Goal: Task Accomplishment & Management: Use online tool/utility

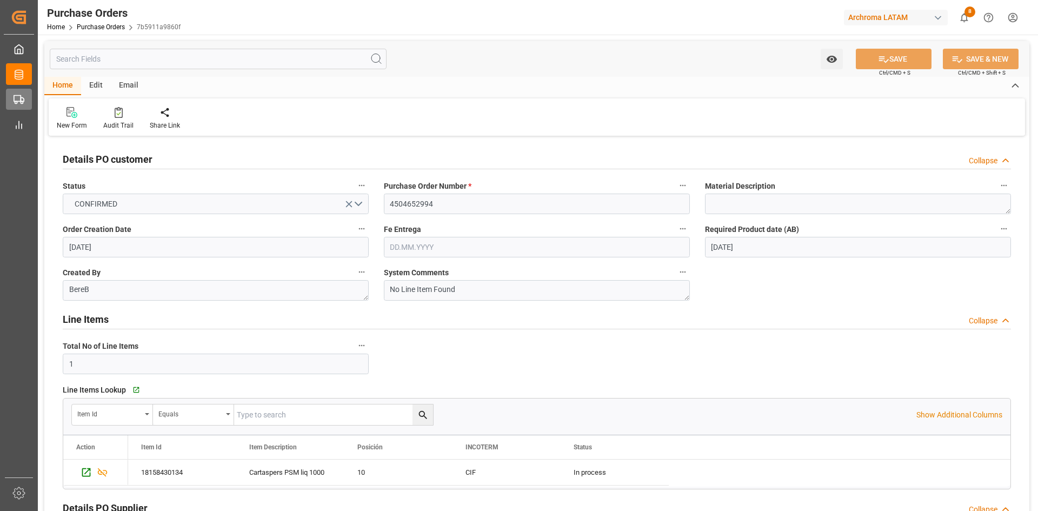
scroll to position [541, 0]
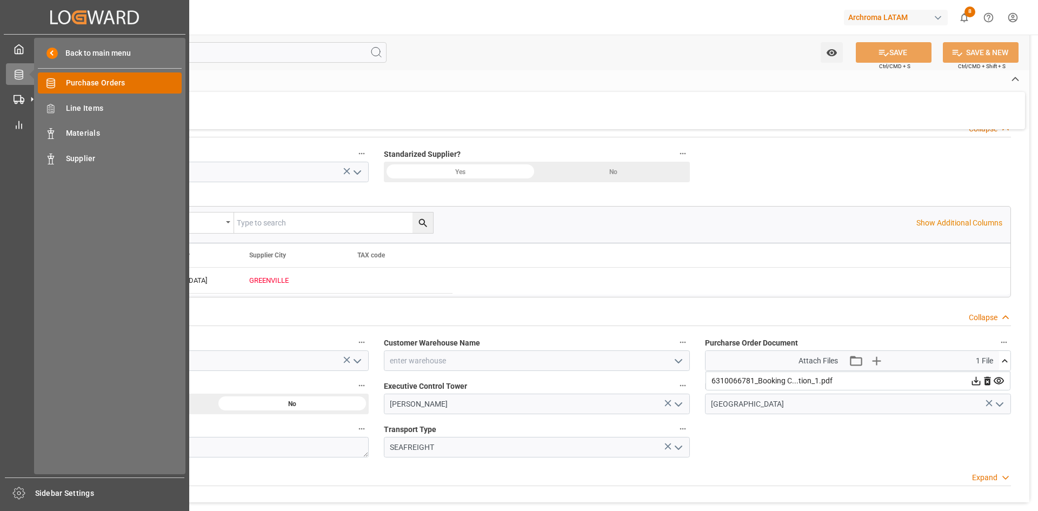
click at [74, 81] on span "Purchase Orders" at bounding box center [124, 82] width 116 height 11
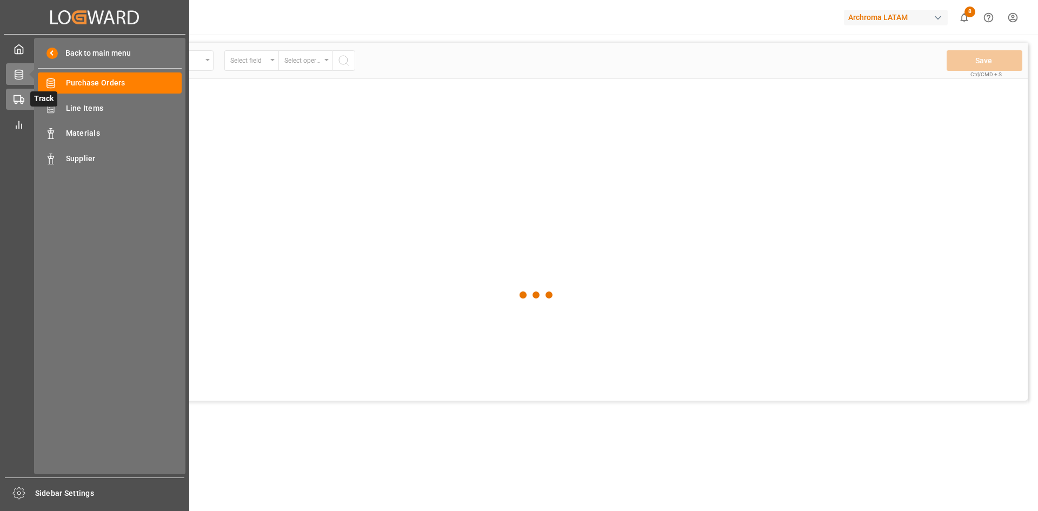
click at [16, 100] on icon at bounding box center [19, 99] width 11 height 11
click at [123, 79] on span "Container Schema" at bounding box center [124, 82] width 116 height 11
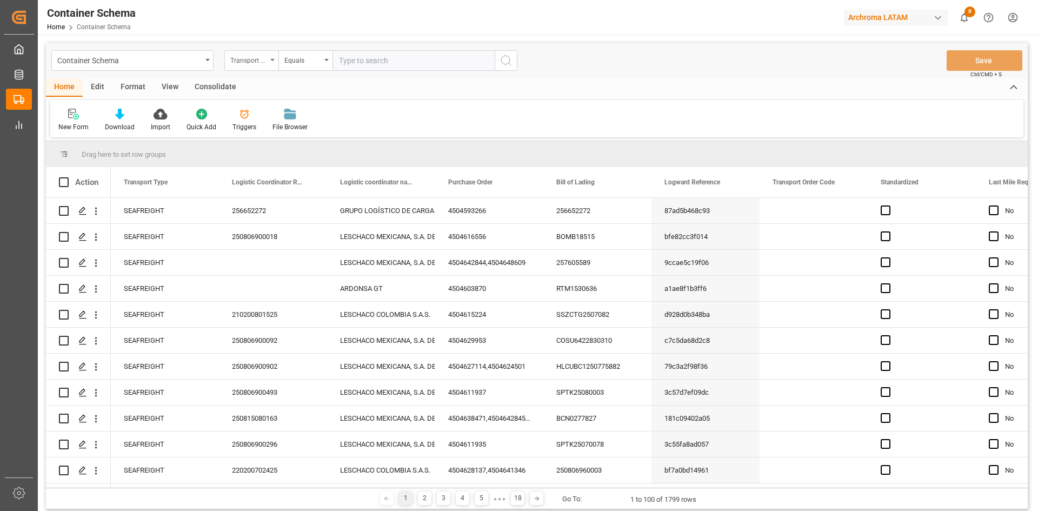
click at [260, 63] on div "Transport Type" at bounding box center [248, 59] width 37 height 12
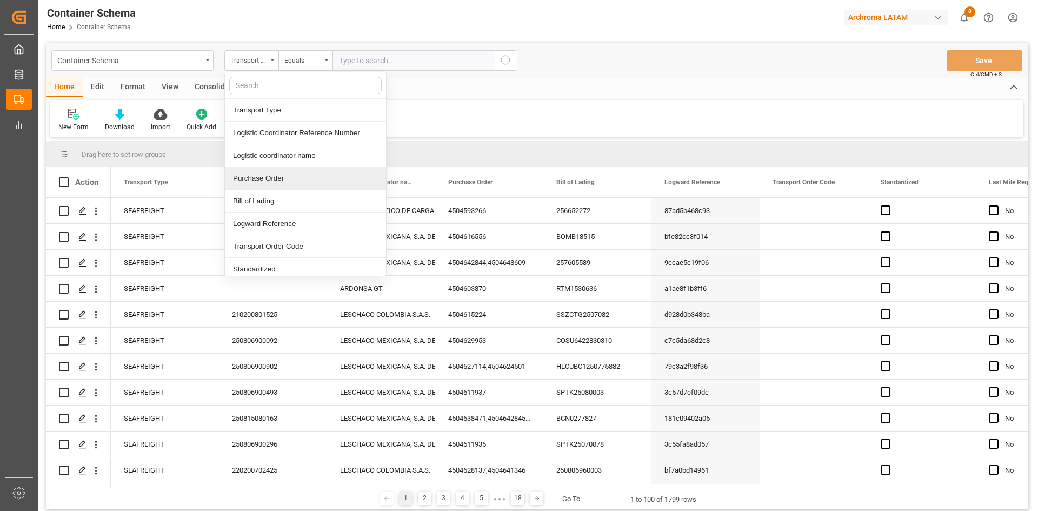
click at [274, 185] on div "Purchase Order" at bounding box center [305, 178] width 161 height 23
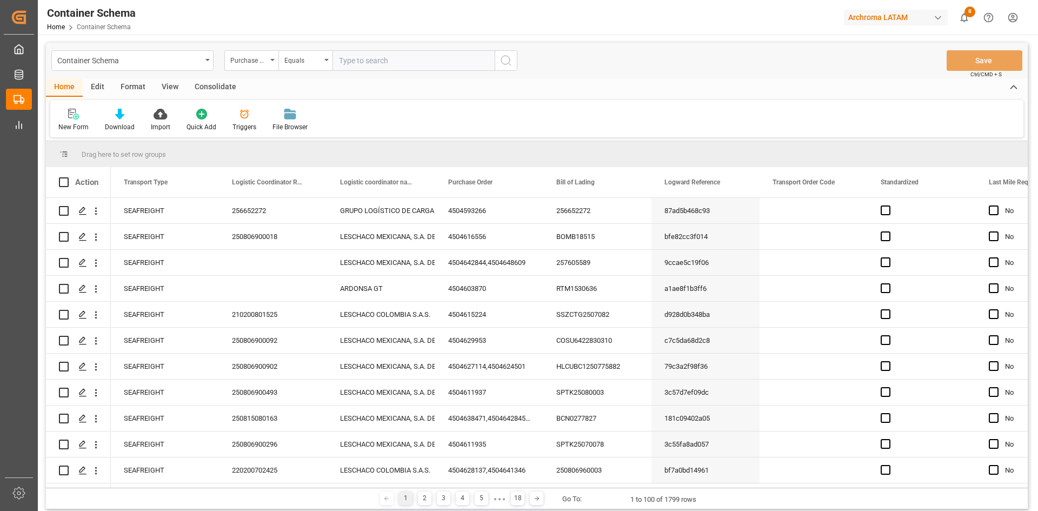
click at [360, 63] on input "text" at bounding box center [414, 60] width 162 height 21
paste input "4504635638"
type input "4504635638"
click at [504, 63] on icon "search button" at bounding box center [506, 60] width 13 height 13
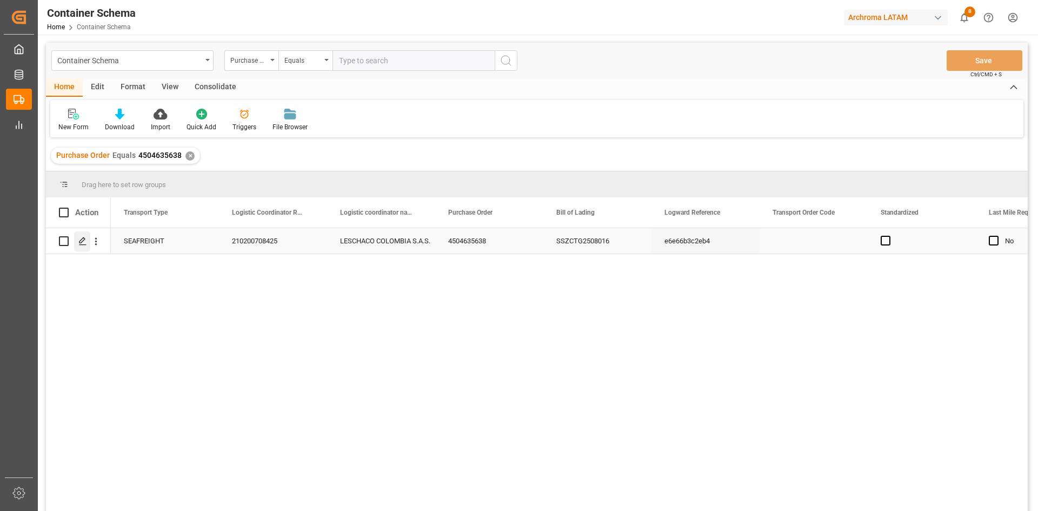
click at [83, 237] on icon "Press SPACE to select this row." at bounding box center [82, 241] width 9 height 9
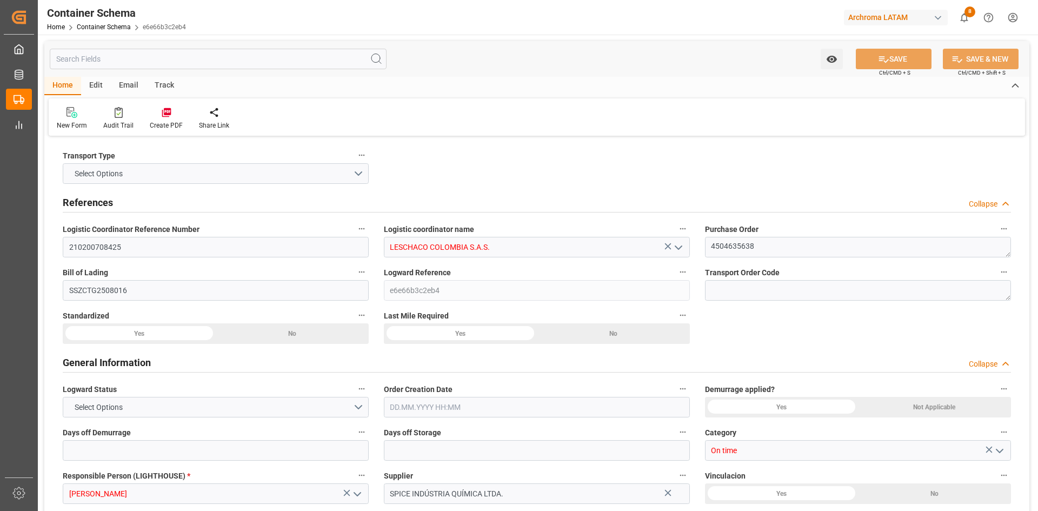
type input "0"
type input "3"
type input "1"
type input "7"
type input "7000"
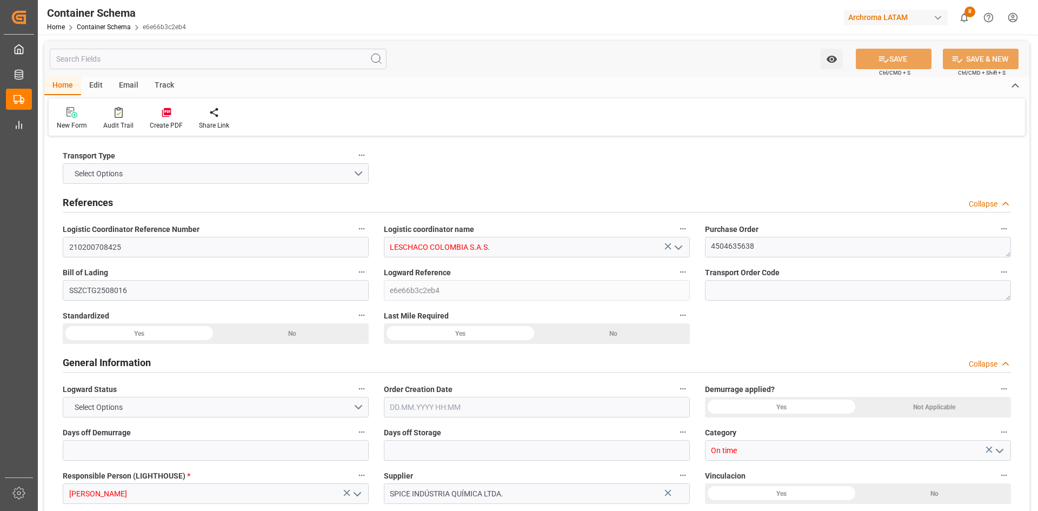
type input "7413"
type input "MSC"
type input "Mediterranean Shipping Company"
type input "BRSSZ"
type input "COCTG"
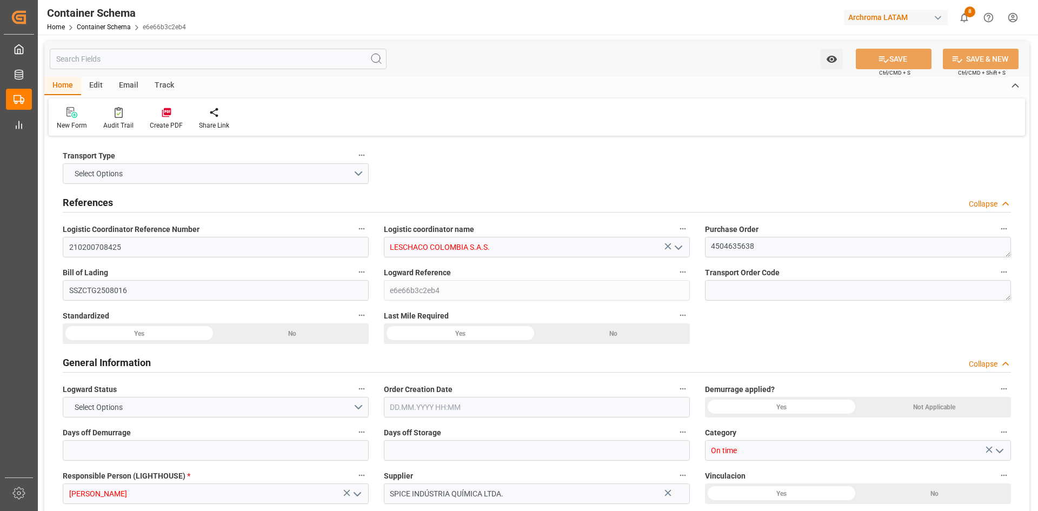
type input "COCTG"
type input "9267649"
type input "[DATE] 15:30"
type input "[DATE]"
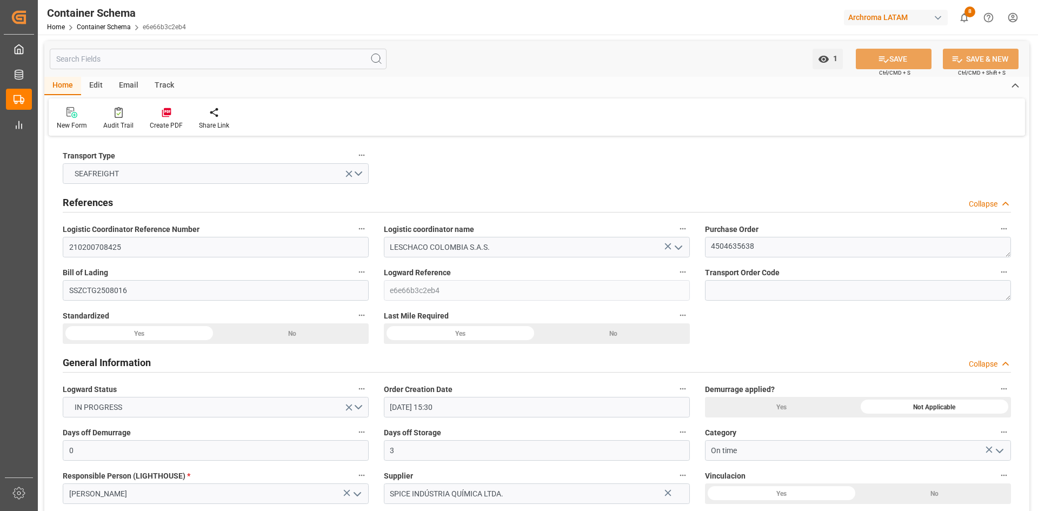
type input "[DATE]"
type input "[DATE] 00:00"
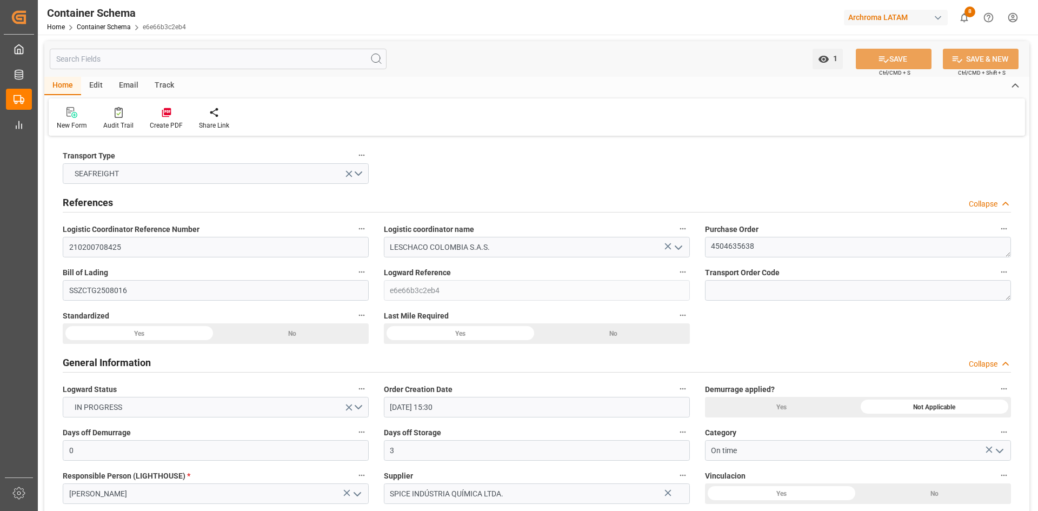
type input "[DATE] 00:00"
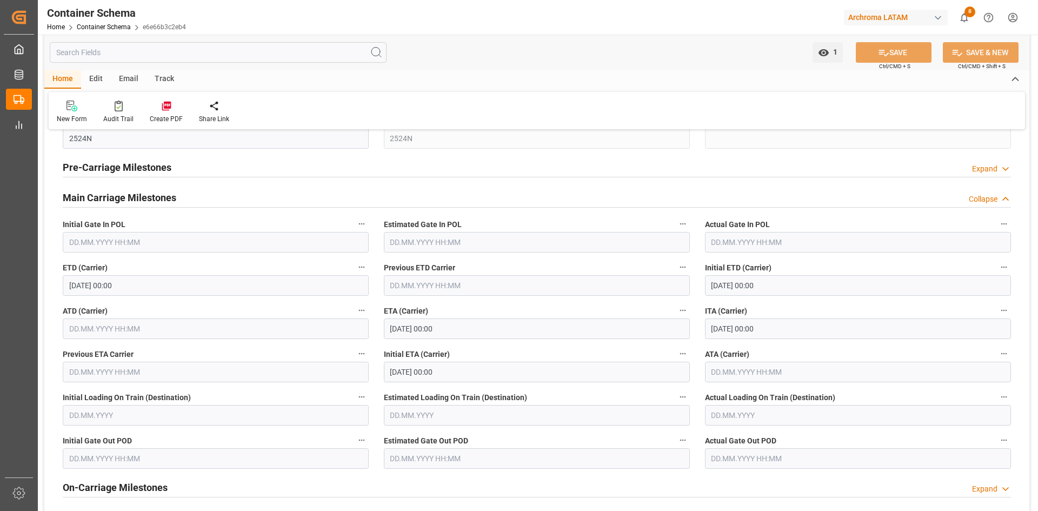
scroll to position [1298, 0]
